Goal: Find specific page/section: Find specific page/section

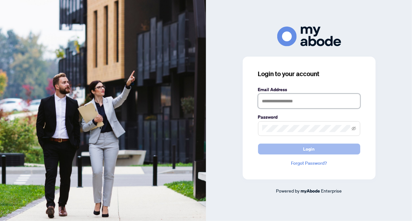
type input "**********"
click at [306, 147] on span "Login" at bounding box center [310, 149] width 12 height 10
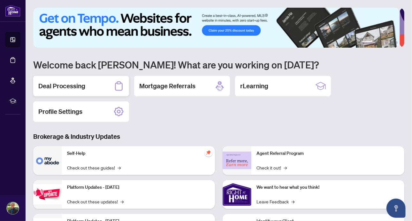
click at [62, 85] on h2 "Deal Processing" at bounding box center [61, 86] width 47 height 9
